Goal: Obtain resource: Obtain resource

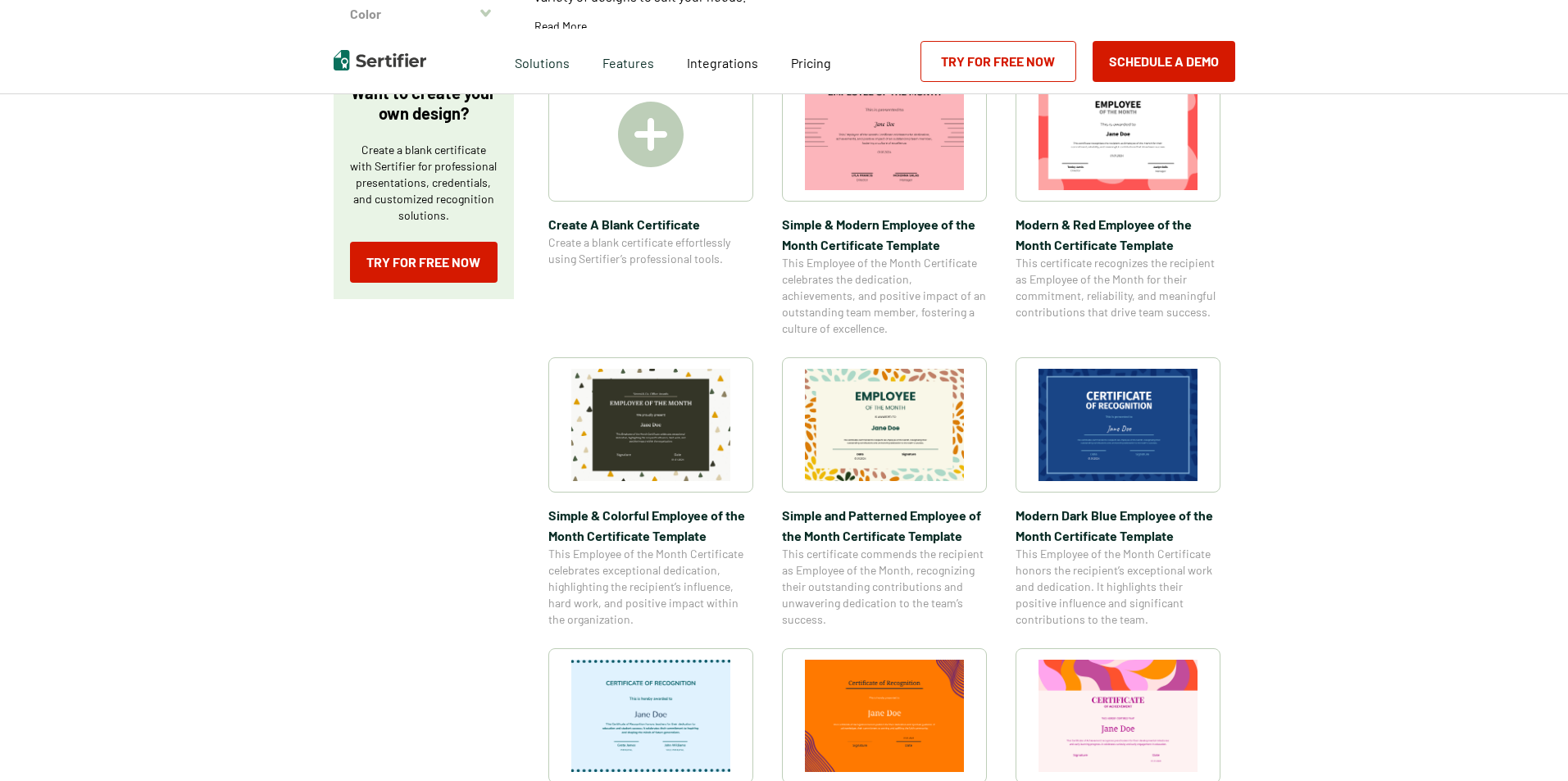
scroll to position [410, 0]
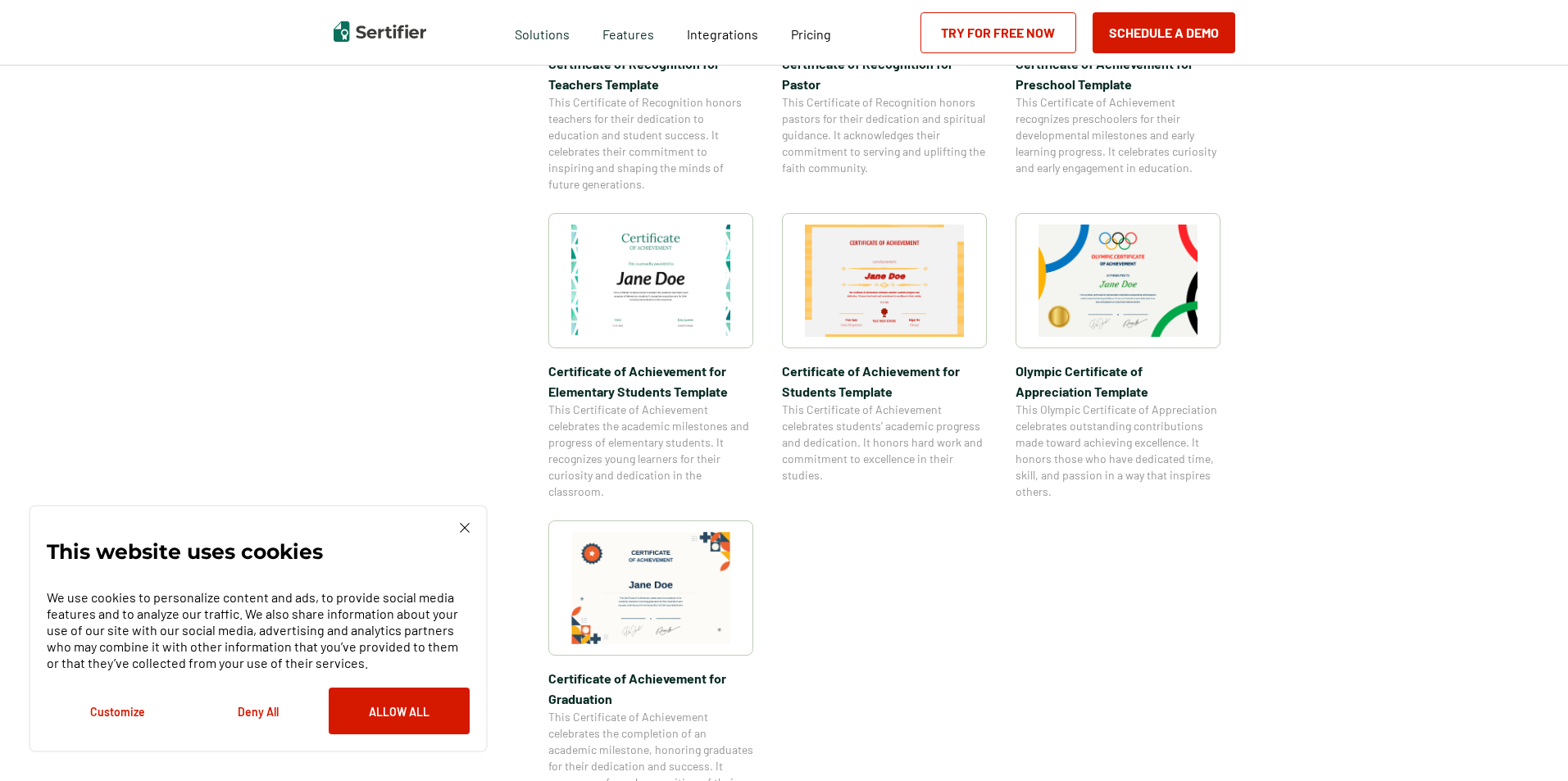
scroll to position [1476, 0]
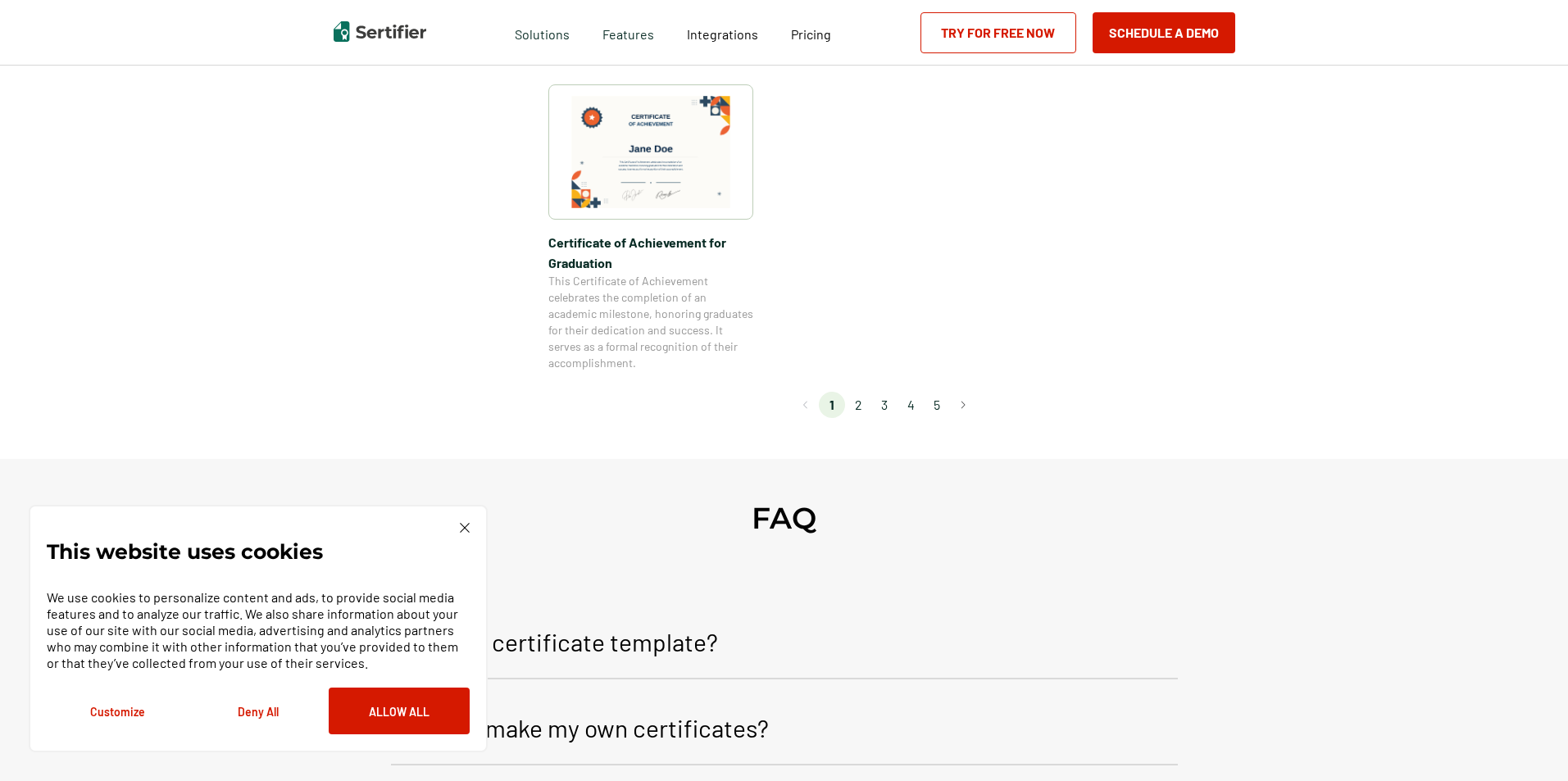
click at [855, 404] on li "2" at bounding box center [858, 405] width 26 height 26
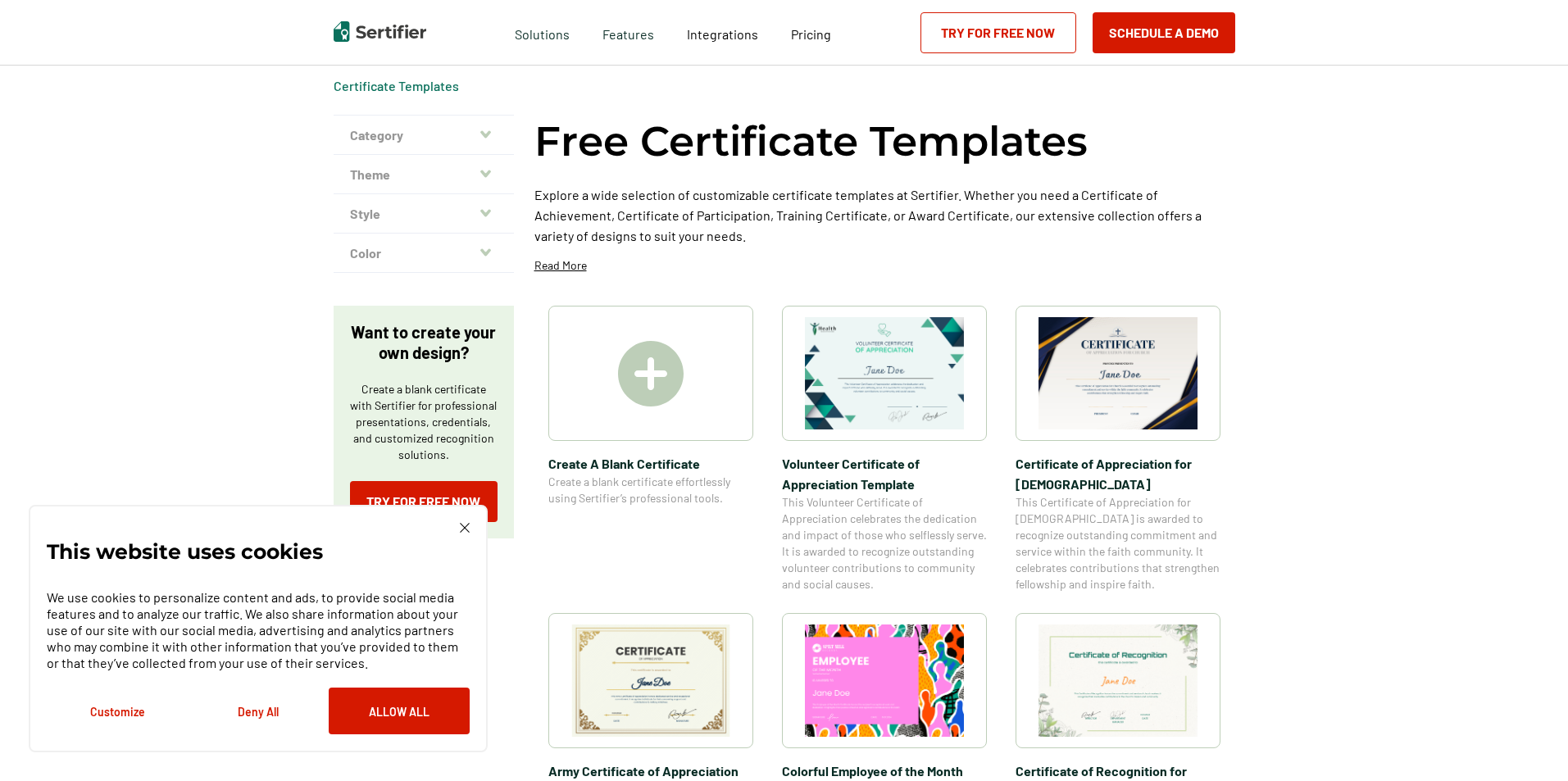
scroll to position [164, 0]
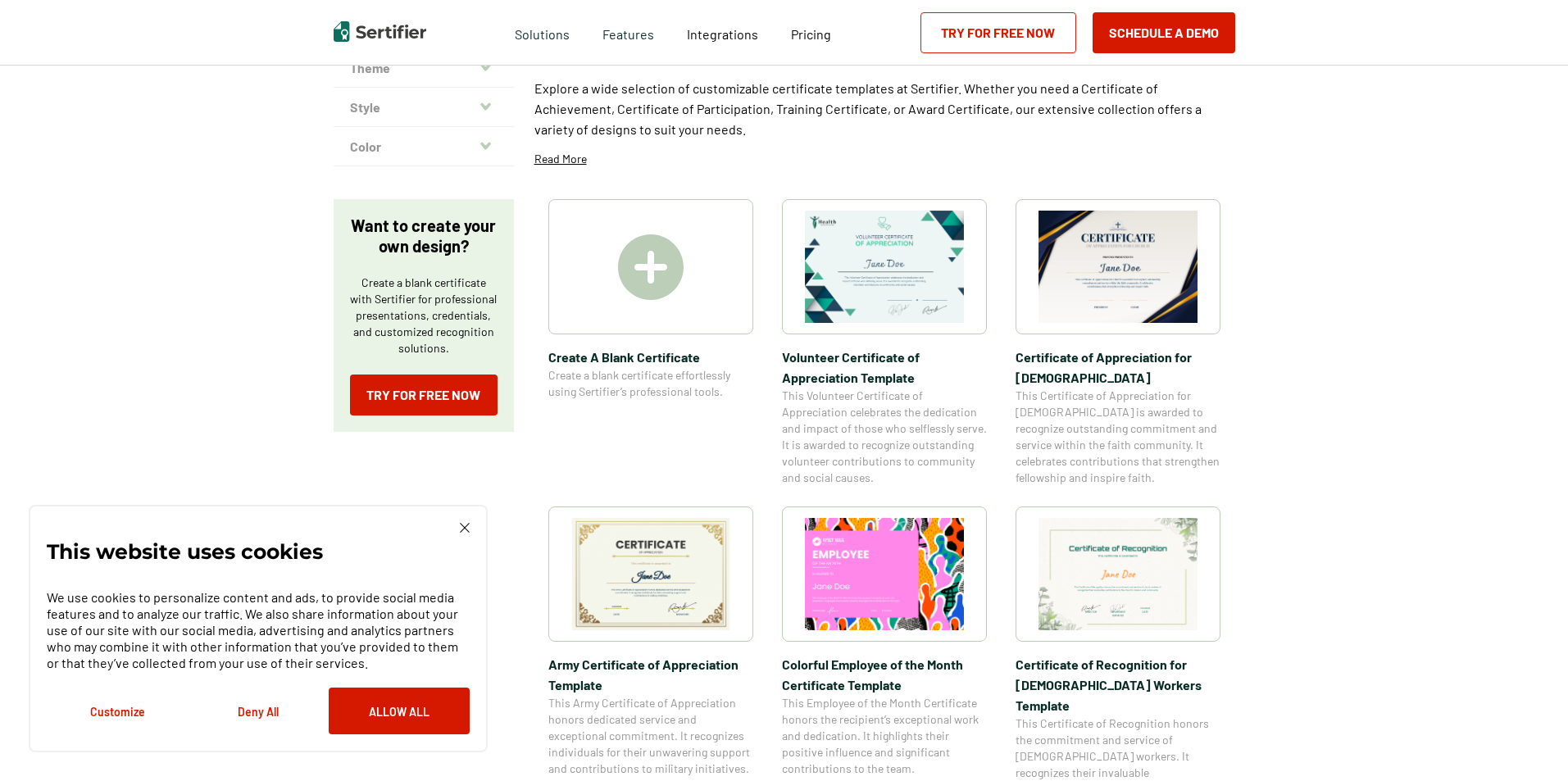
click at [1079, 290] on img at bounding box center [1117, 267] width 159 height 113
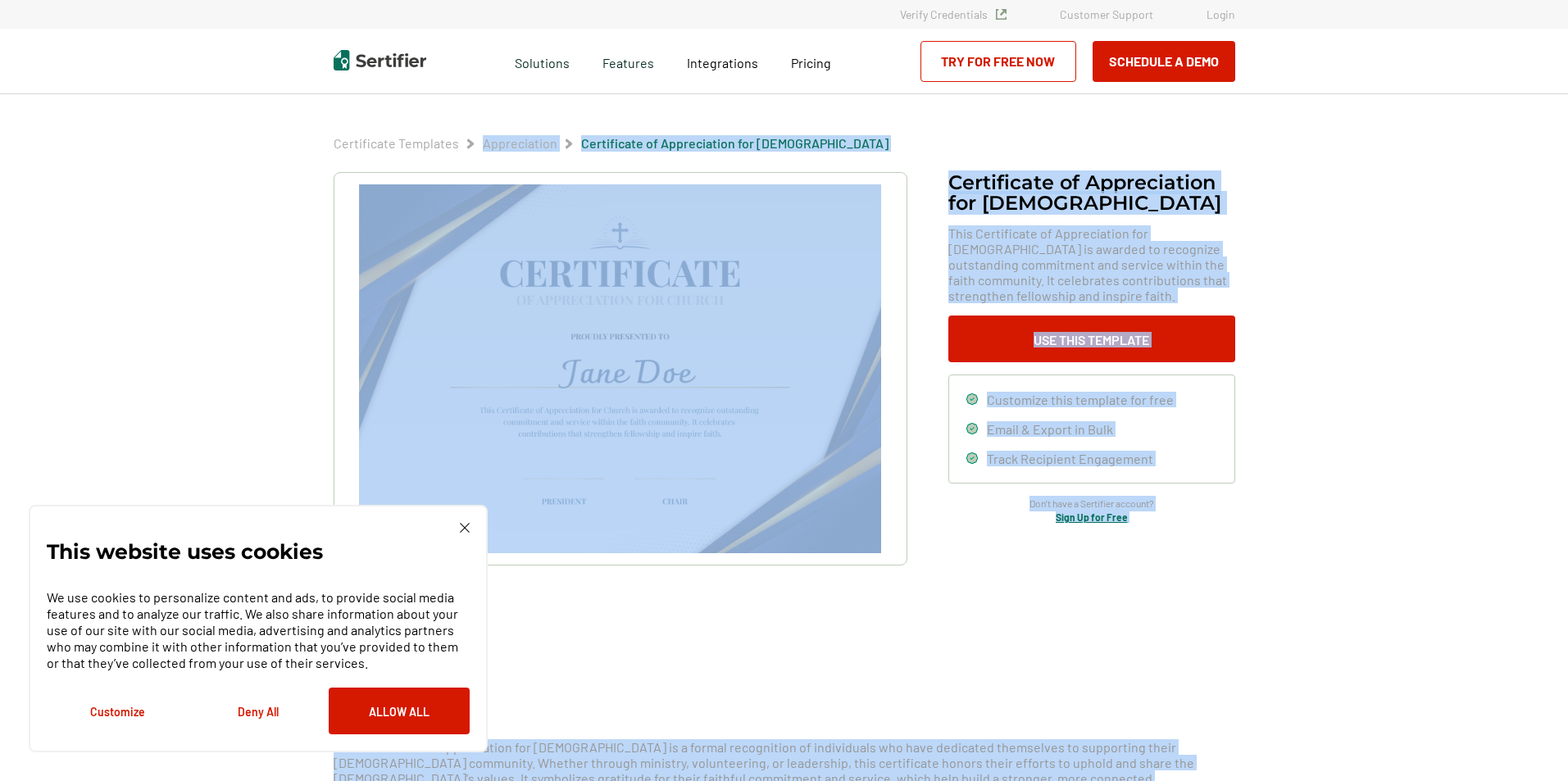
click at [896, 602] on div at bounding box center [620, 412] width 573 height 480
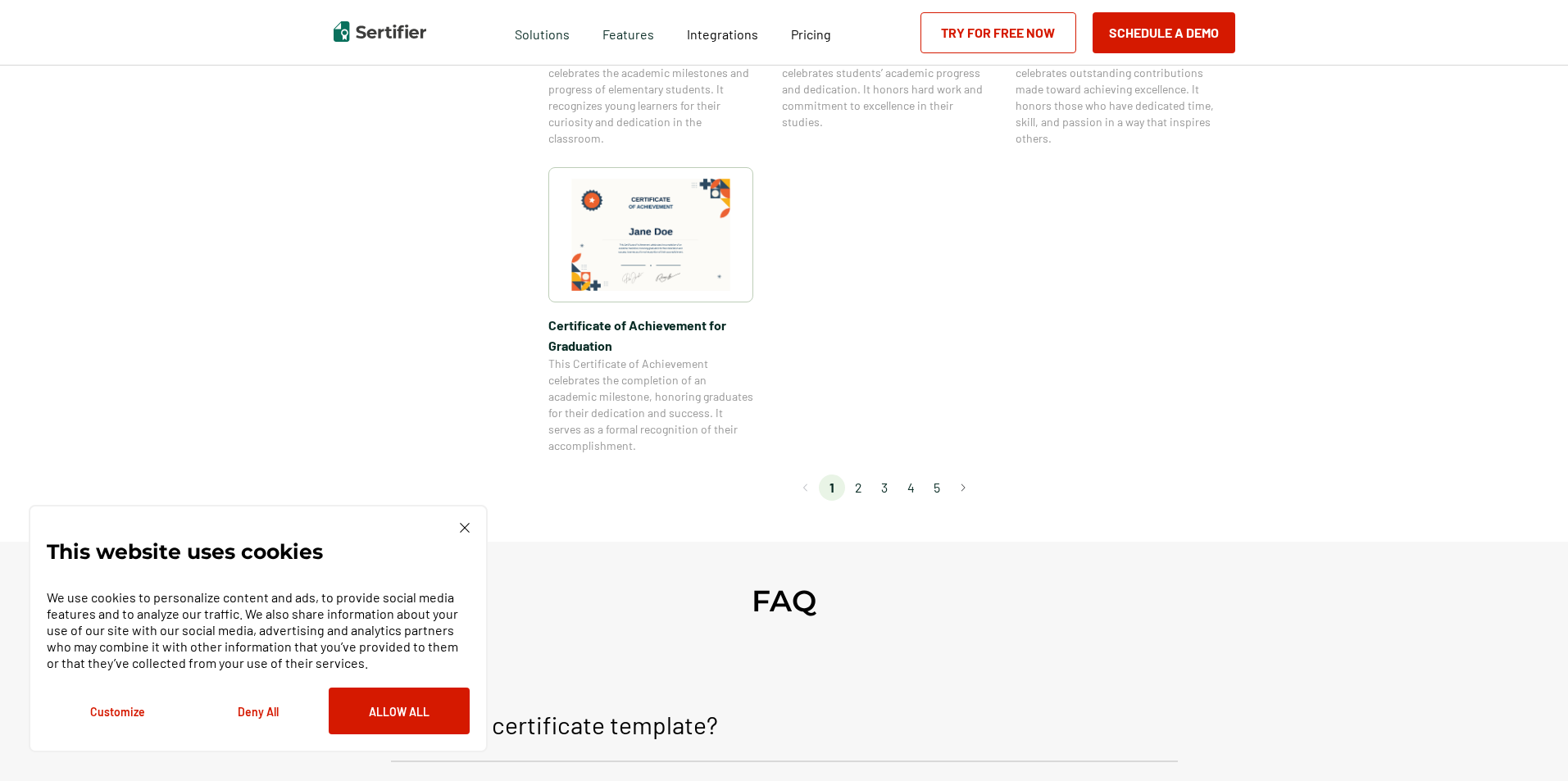
scroll to position [1394, 0]
click at [889, 494] on li "3" at bounding box center [884, 487] width 26 height 26
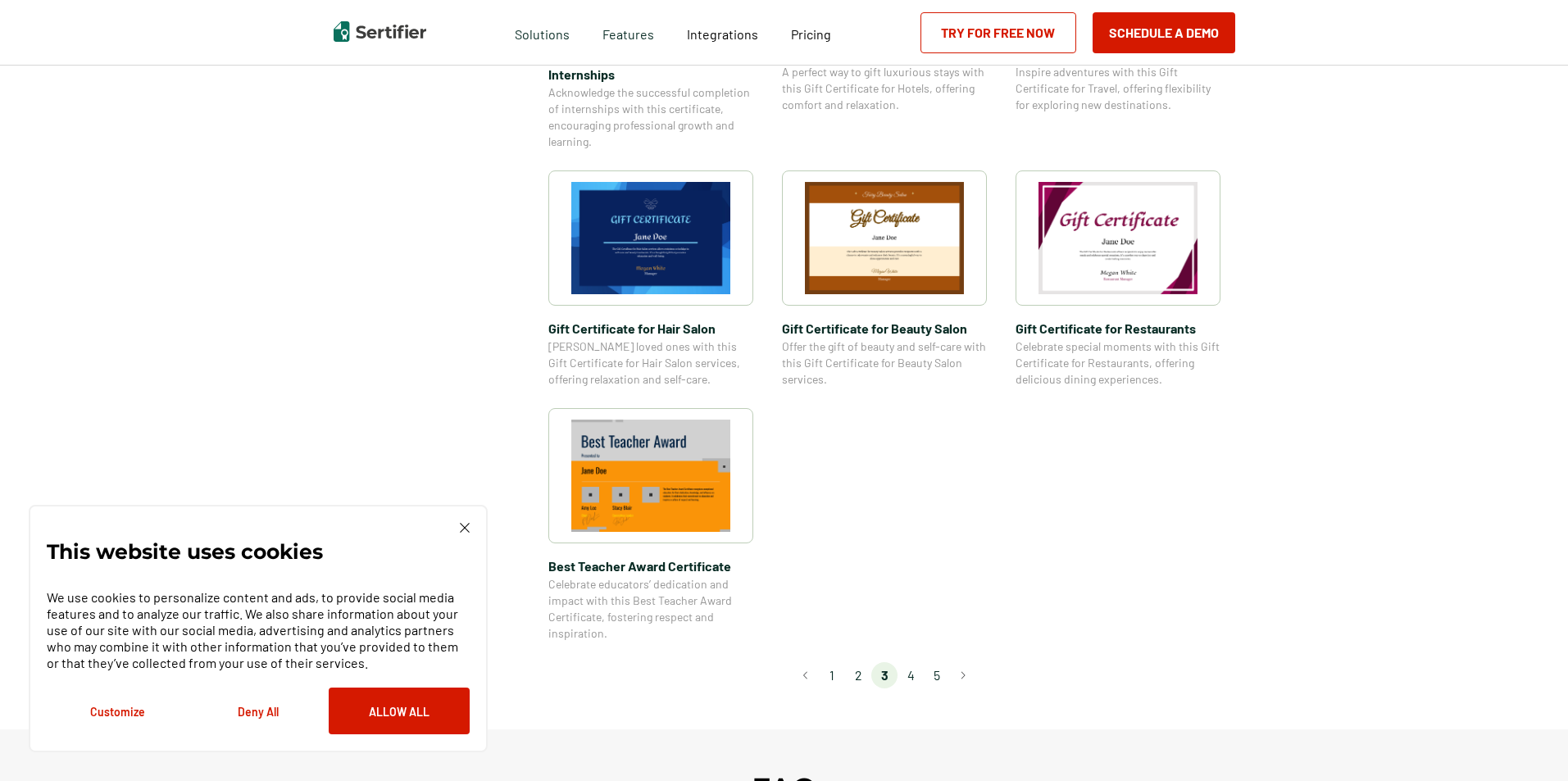
scroll to position [1066, 0]
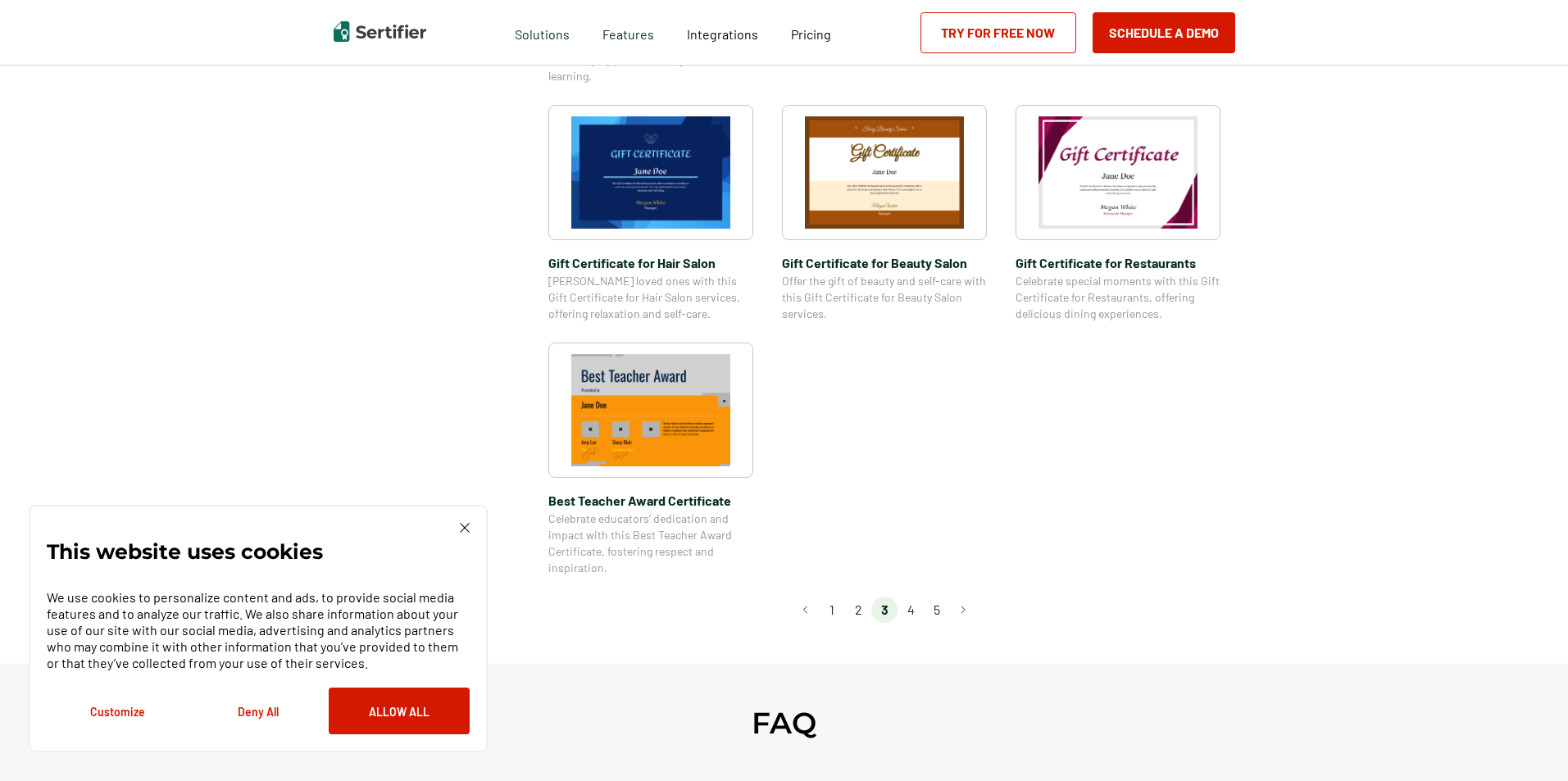
click at [859, 614] on li "2" at bounding box center [858, 610] width 26 height 26
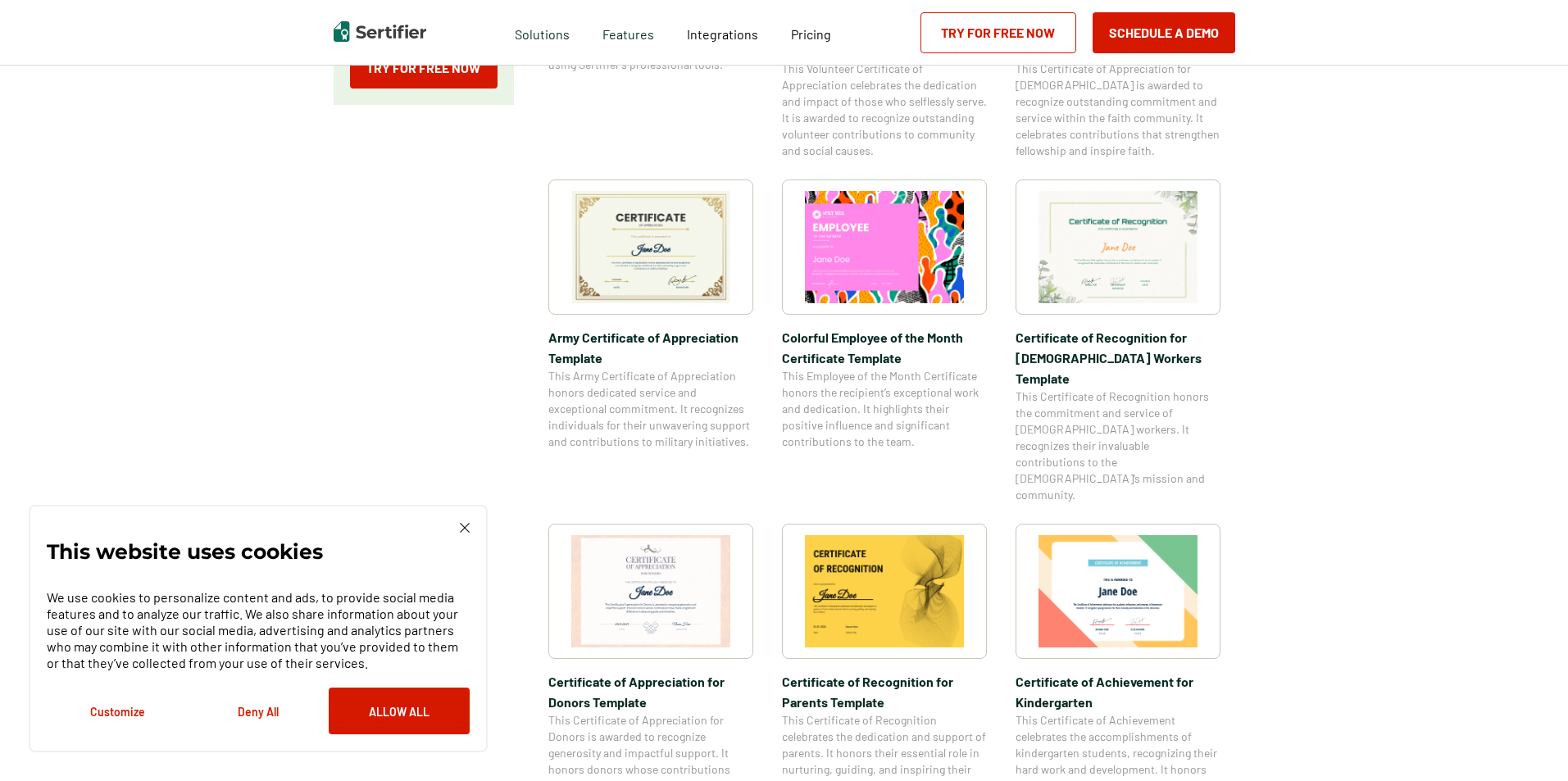
scroll to position [492, 0]
